Goal: Transaction & Acquisition: Purchase product/service

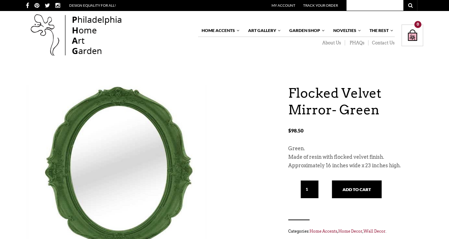
click at [381, 3] on input "text" at bounding box center [374, 5] width 57 height 11
type input "mirror"
click at [403, 0] on button "submit" at bounding box center [410, 5] width 14 height 11
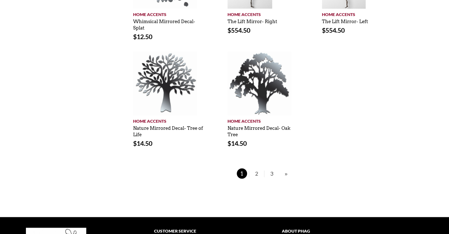
scroll to position [437, 0]
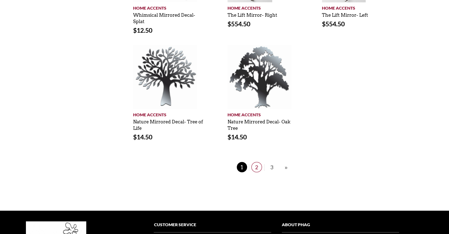
click at [259, 167] on span "2" at bounding box center [256, 166] width 11 height 10
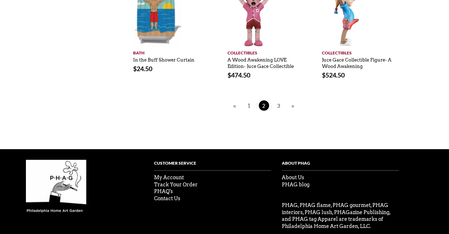
scroll to position [401, 0]
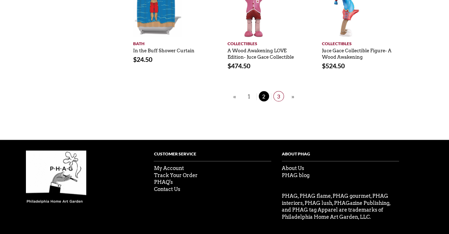
click at [281, 97] on span "3" at bounding box center [278, 96] width 11 height 10
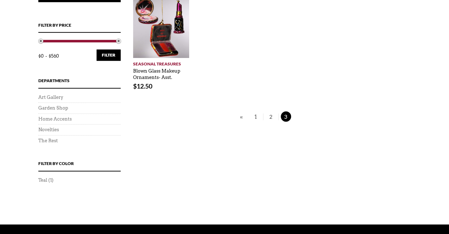
scroll to position [185, 0]
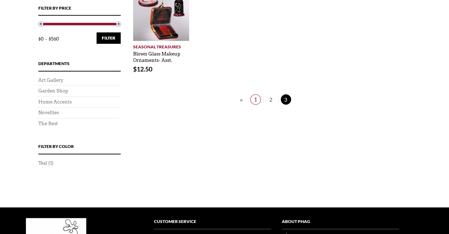
click at [256, 102] on span "1" at bounding box center [255, 99] width 11 height 10
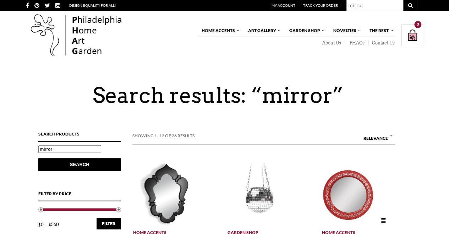
click at [347, 181] on img at bounding box center [348, 194] width 52 height 64
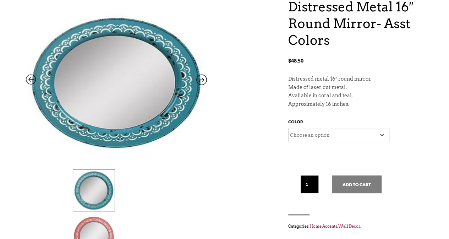
scroll to position [88, 0]
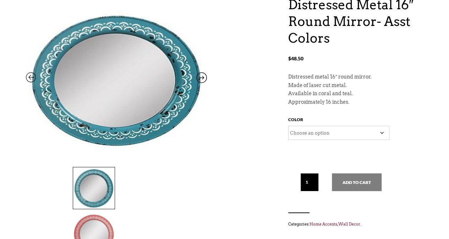
click at [115, 213] on img at bounding box center [94, 234] width 42 height 42
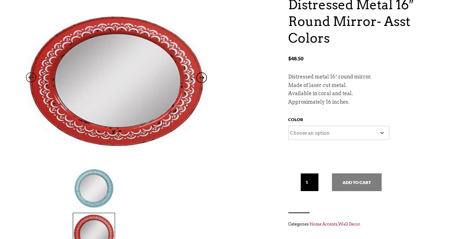
click at [199, 77] on icon at bounding box center [201, 79] width 11 height 9
click at [28, 78] on icon at bounding box center [31, 79] width 11 height 9
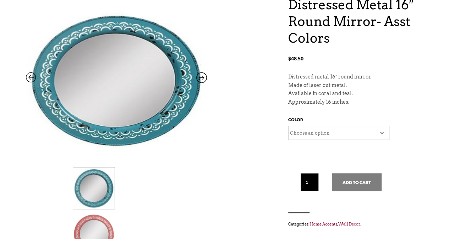
click at [28, 78] on icon at bounding box center [31, 79] width 11 height 9
click at [115, 213] on img at bounding box center [94, 234] width 42 height 42
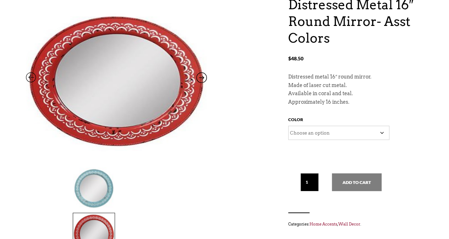
click at [304, 130] on select "Choose an option Teal" at bounding box center [338, 133] width 101 height 14
click at [244, 152] on div "Distressed Metal 16″ Round Mirror- Asst Colors $ 48.50 Distressed Metal 16″ Rou…" at bounding box center [224, 132] width 397 height 272
